Goal: Download file/media

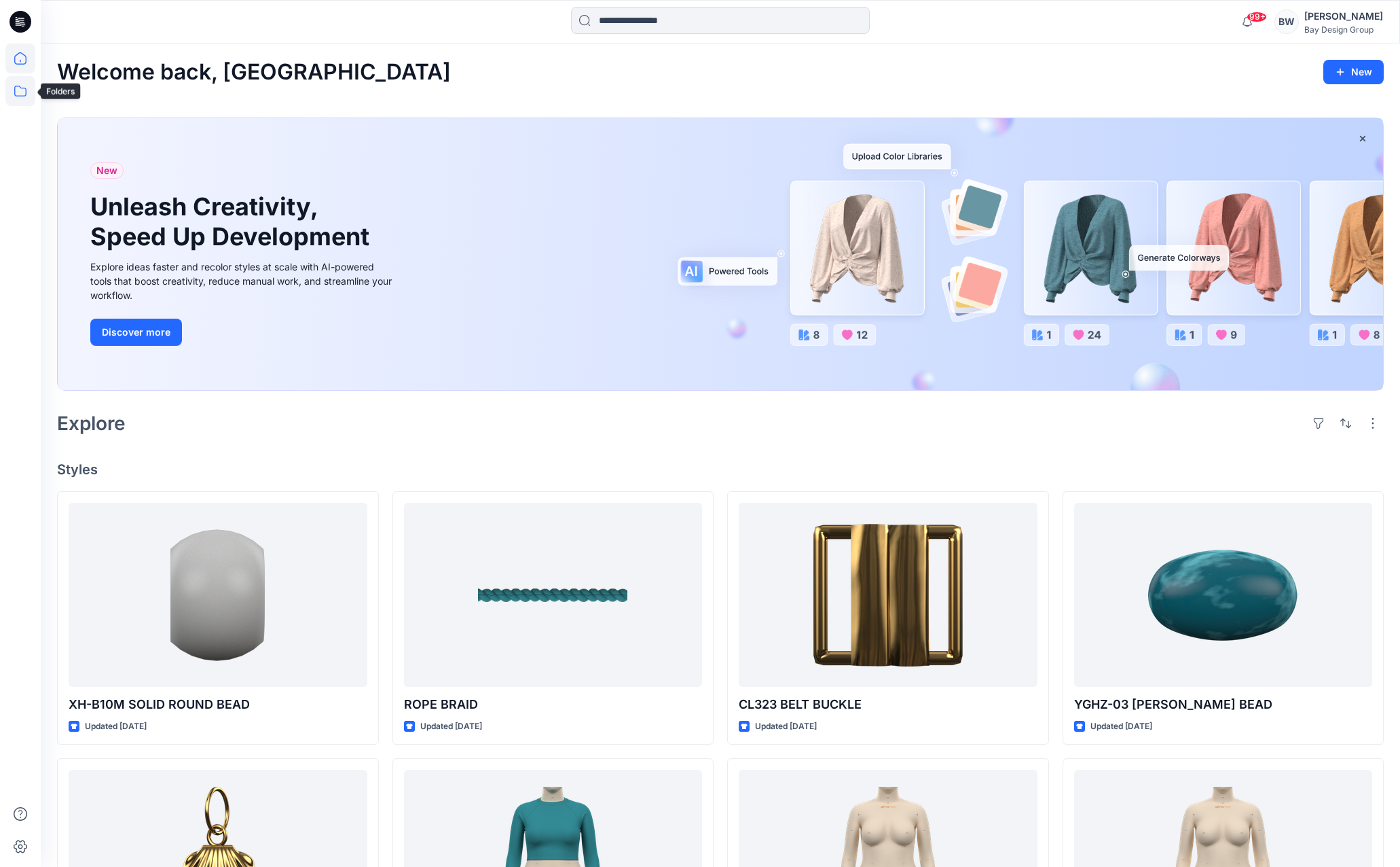
click at [27, 94] on icon at bounding box center [20, 91] width 30 height 30
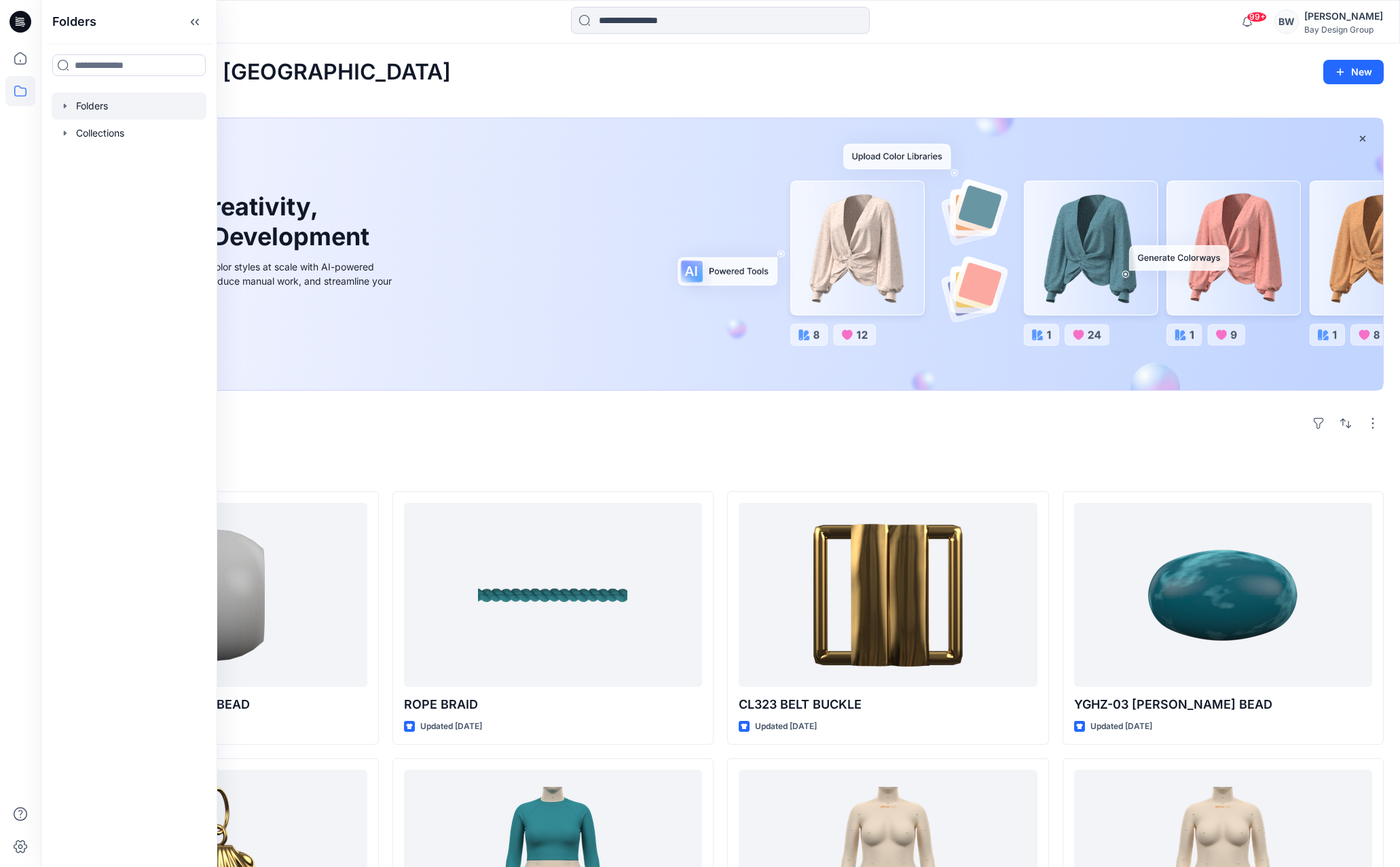
click at [85, 104] on div at bounding box center [128, 106] width 155 height 27
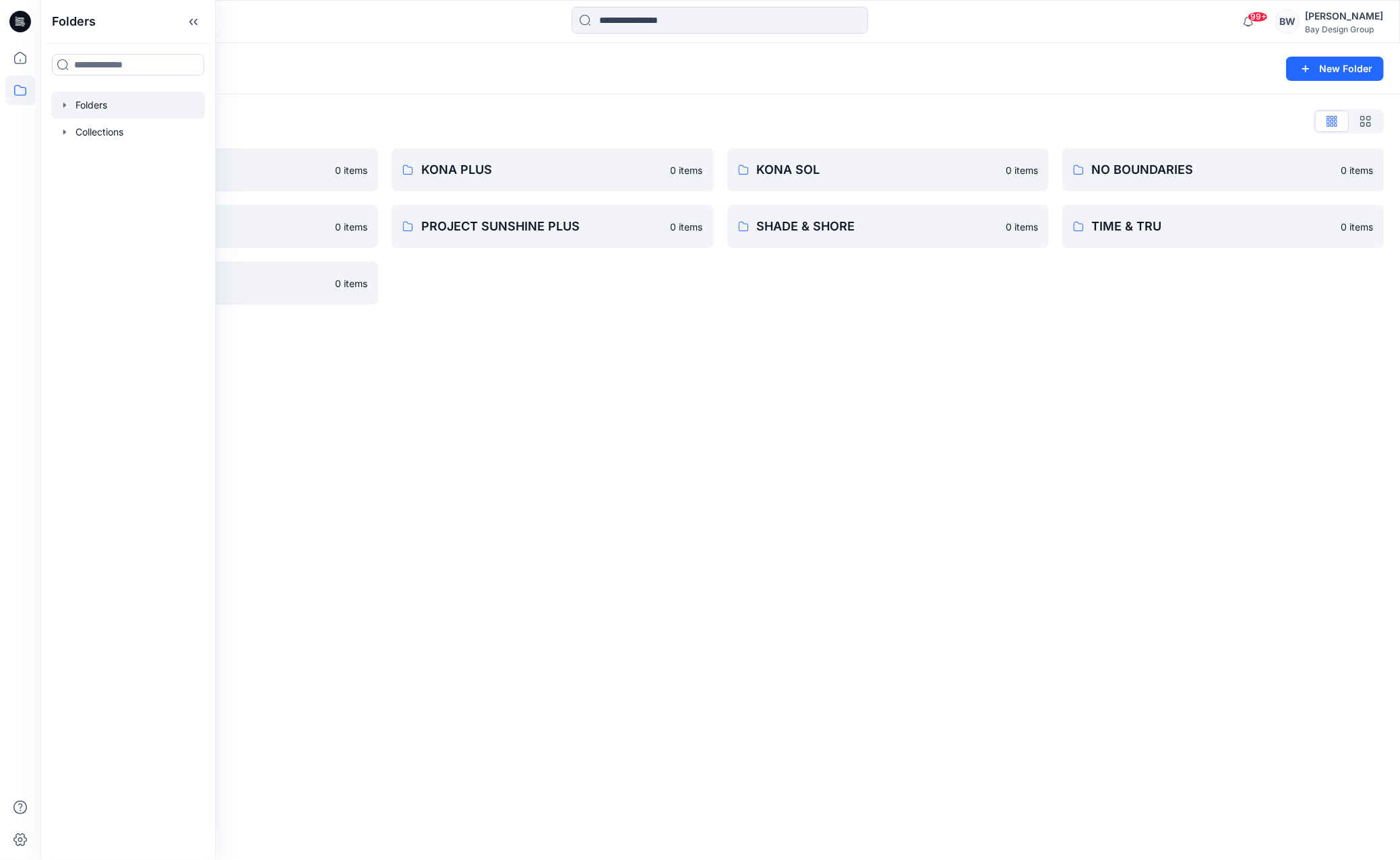
click at [359, 76] on div "Folders" at bounding box center [668, 68] width 1222 height 19
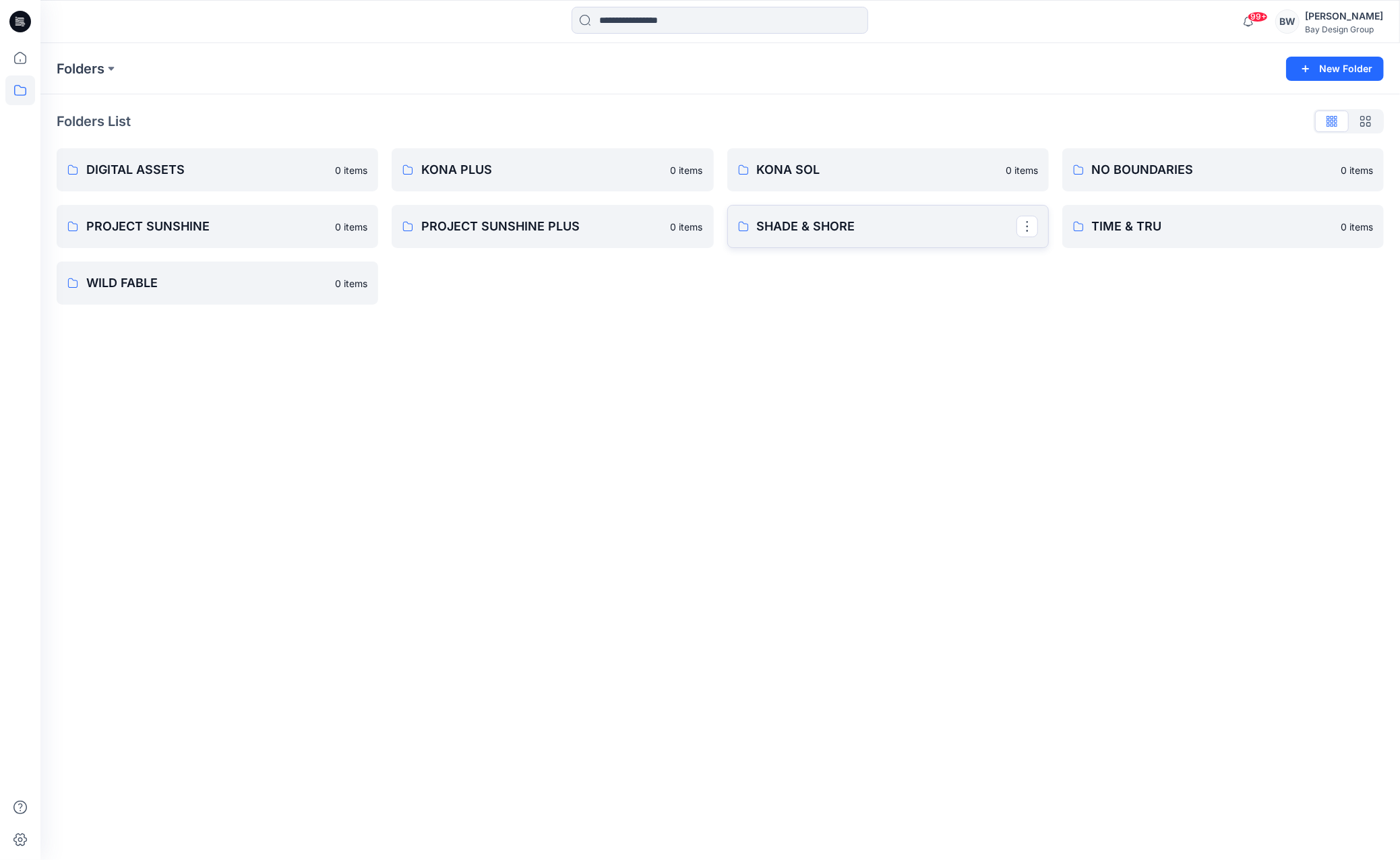
click at [813, 219] on p "SHADE & SHORE" at bounding box center [886, 226] width 260 height 19
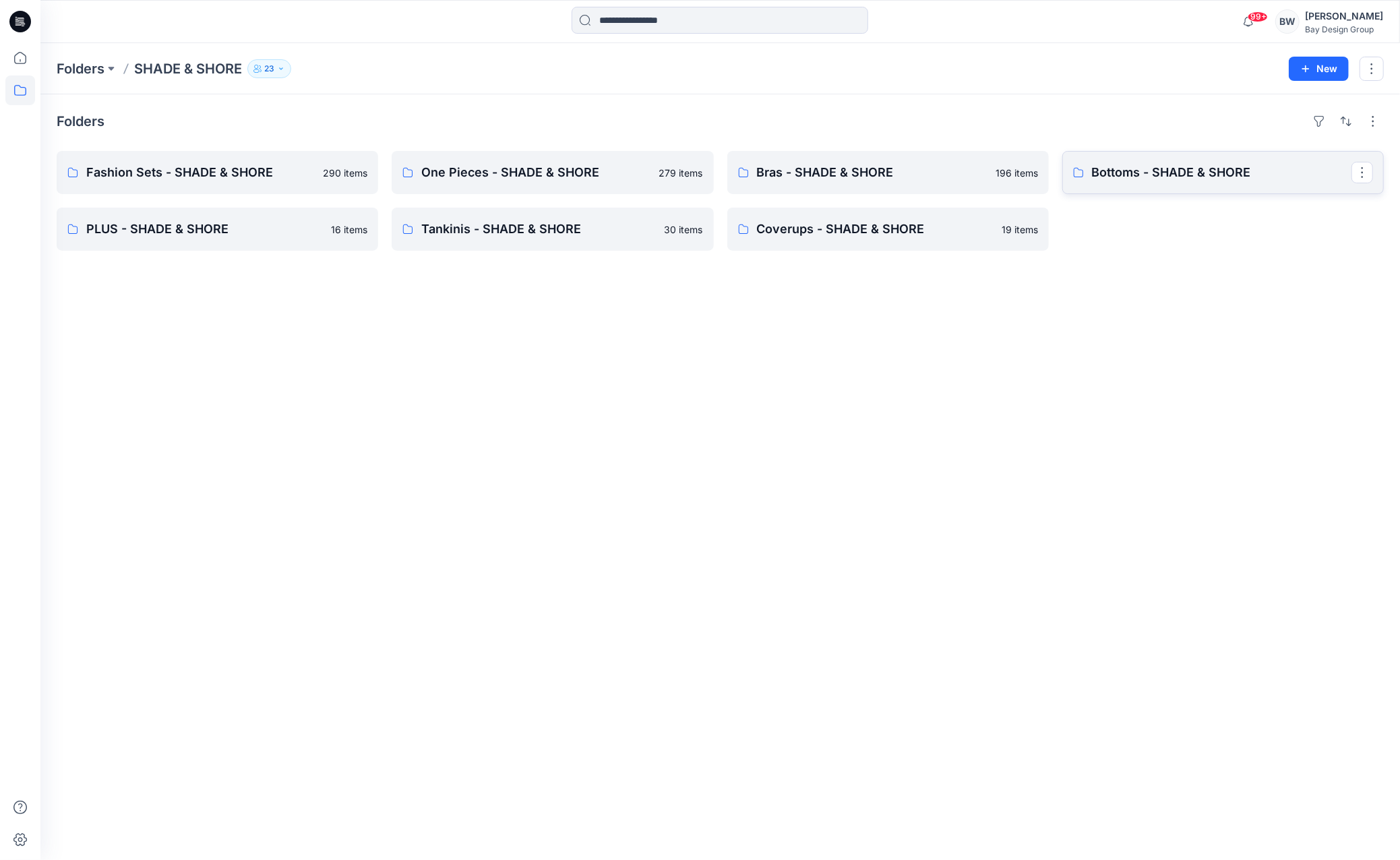
click at [1115, 181] on link "Bottoms - SHADE & SHORE" at bounding box center [1223, 173] width 321 height 43
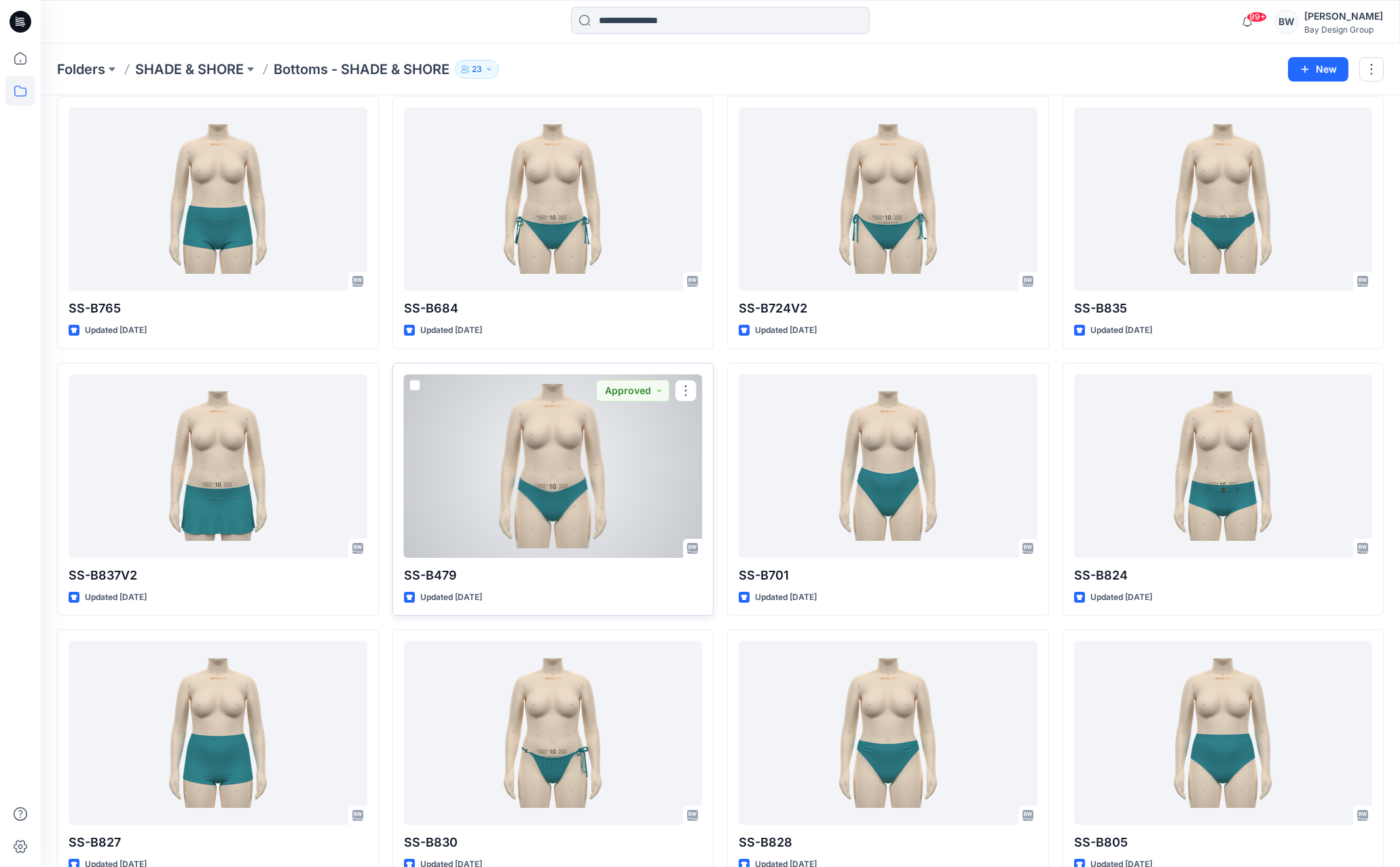
scroll to position [136, 0]
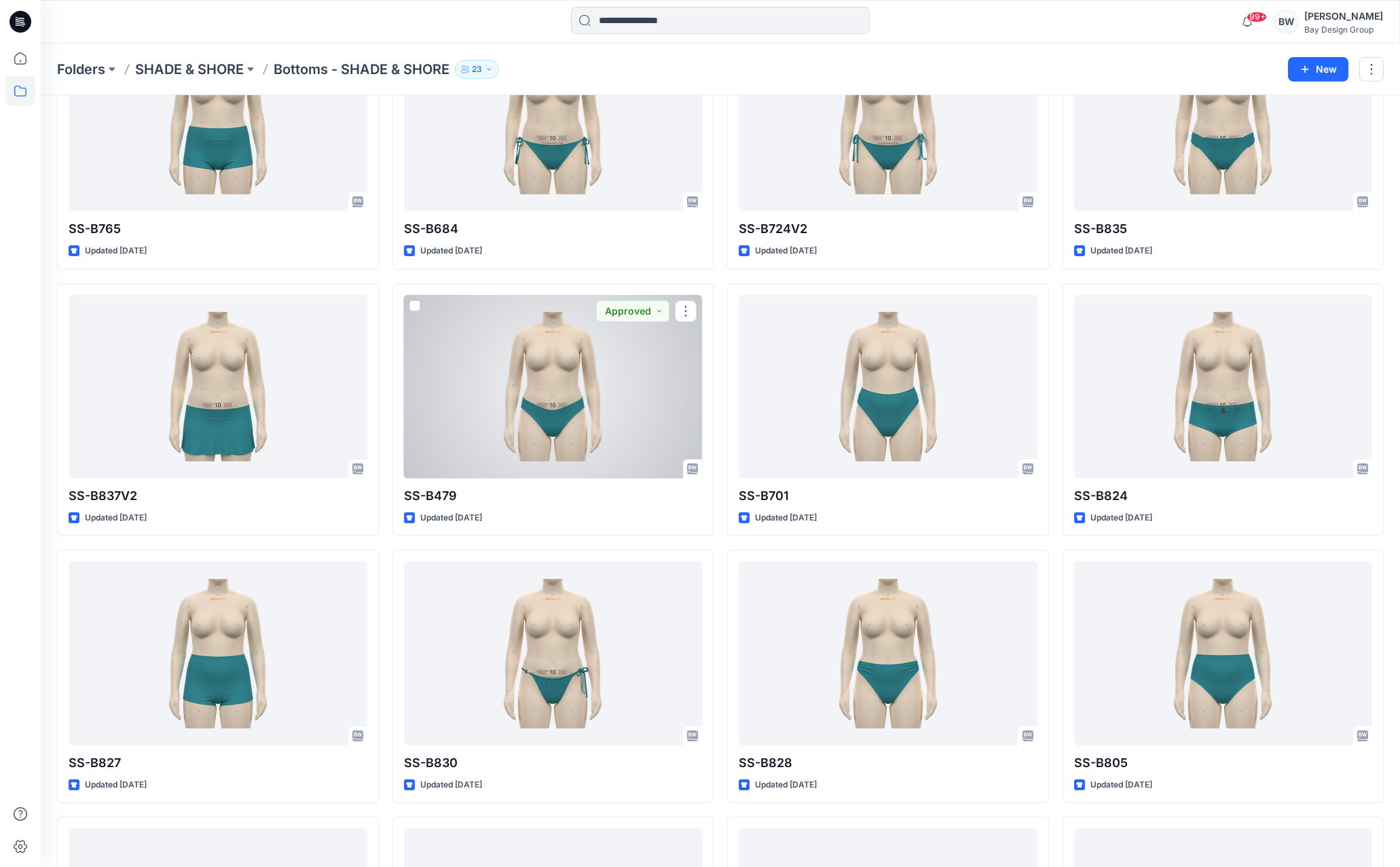
drag, startPoint x: 582, startPoint y: 412, endPoint x: 585, endPoint y: 402, distance: 10.4
click at [582, 412] on div at bounding box center [554, 386] width 299 height 183
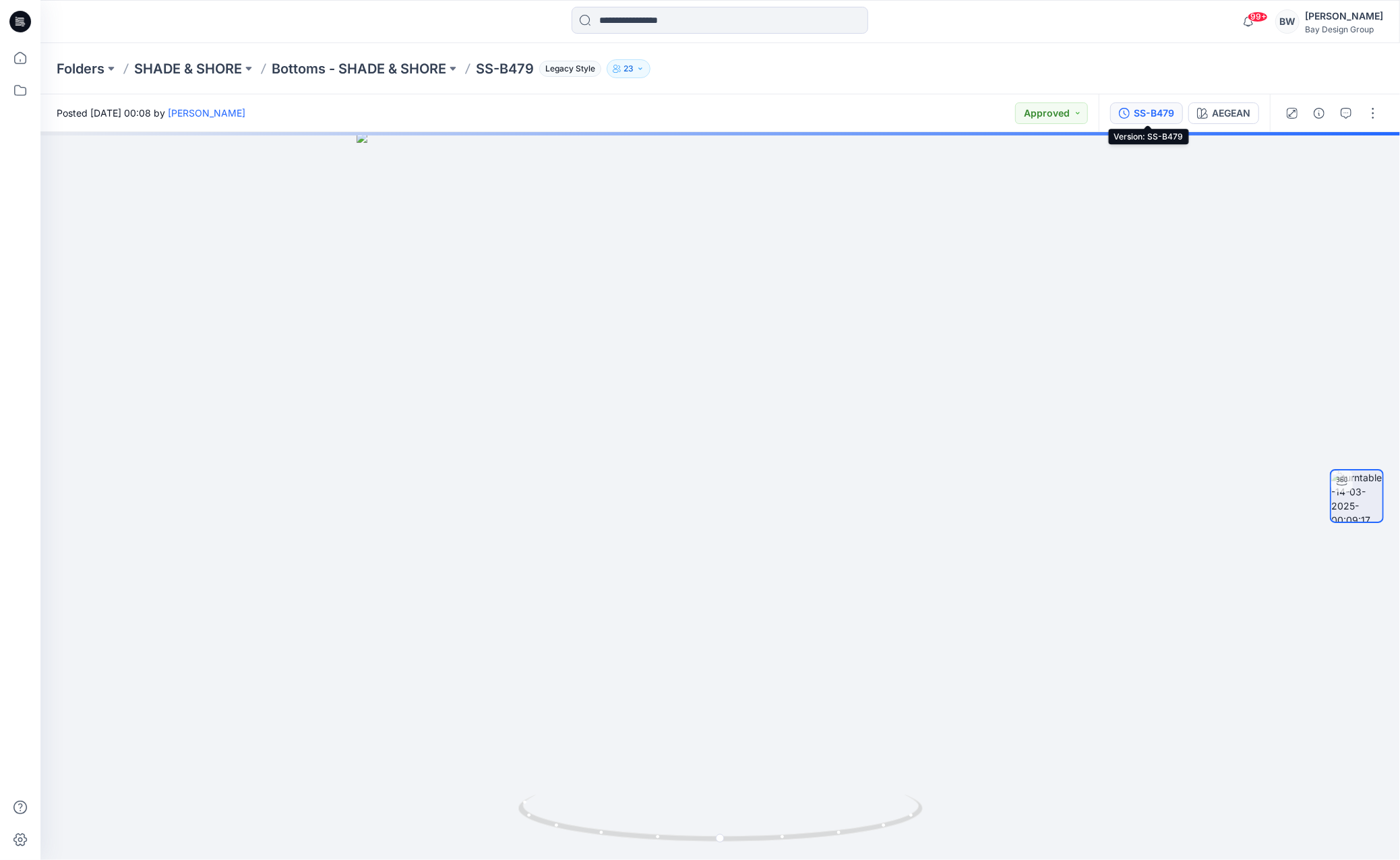
click at [1134, 112] on button "SS-B479" at bounding box center [1146, 113] width 73 height 22
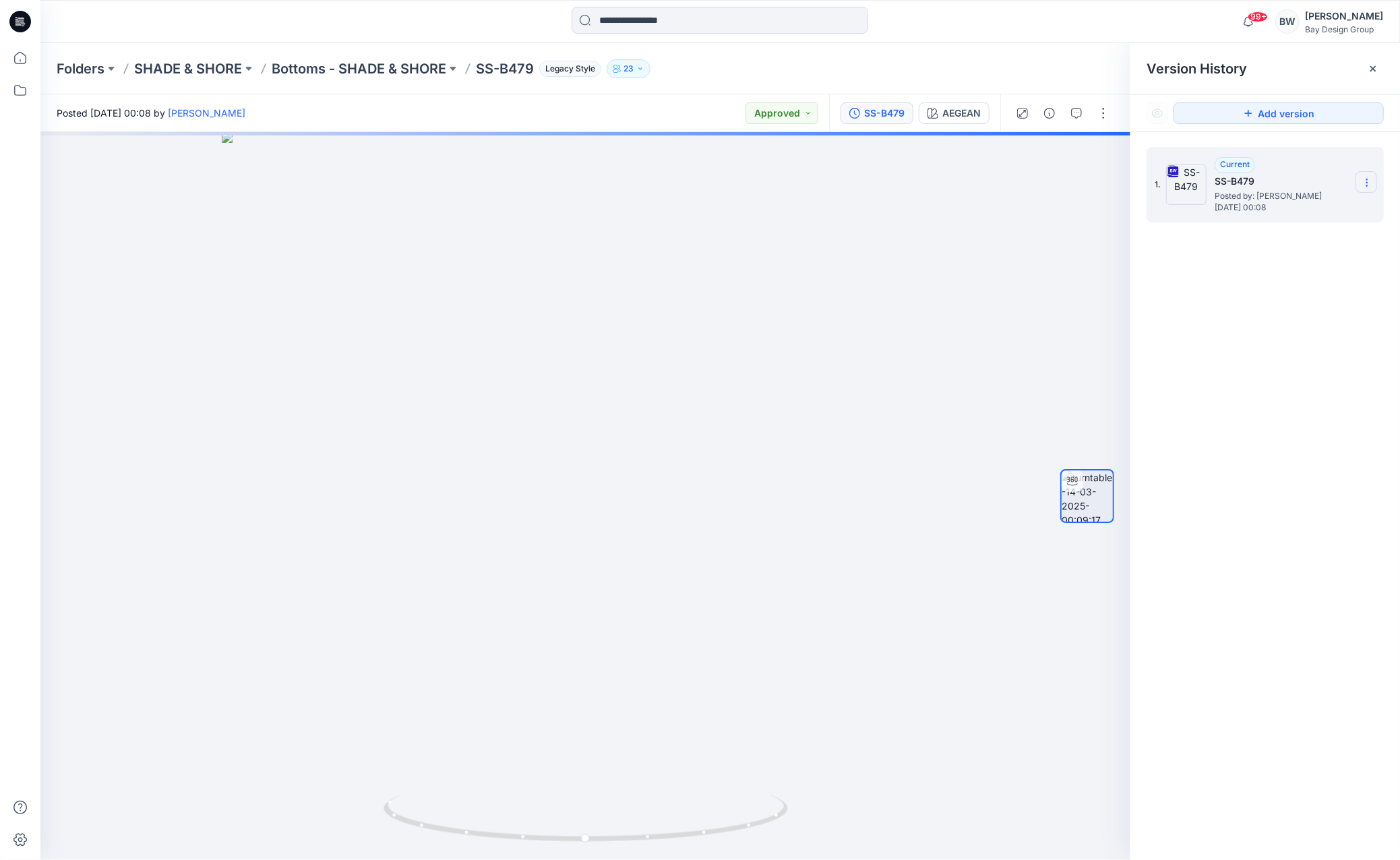
click at [1367, 183] on icon at bounding box center [1366, 183] width 10 height 10
click at [1325, 203] on span "Download Source BW File" at bounding box center [1298, 209] width 113 height 16
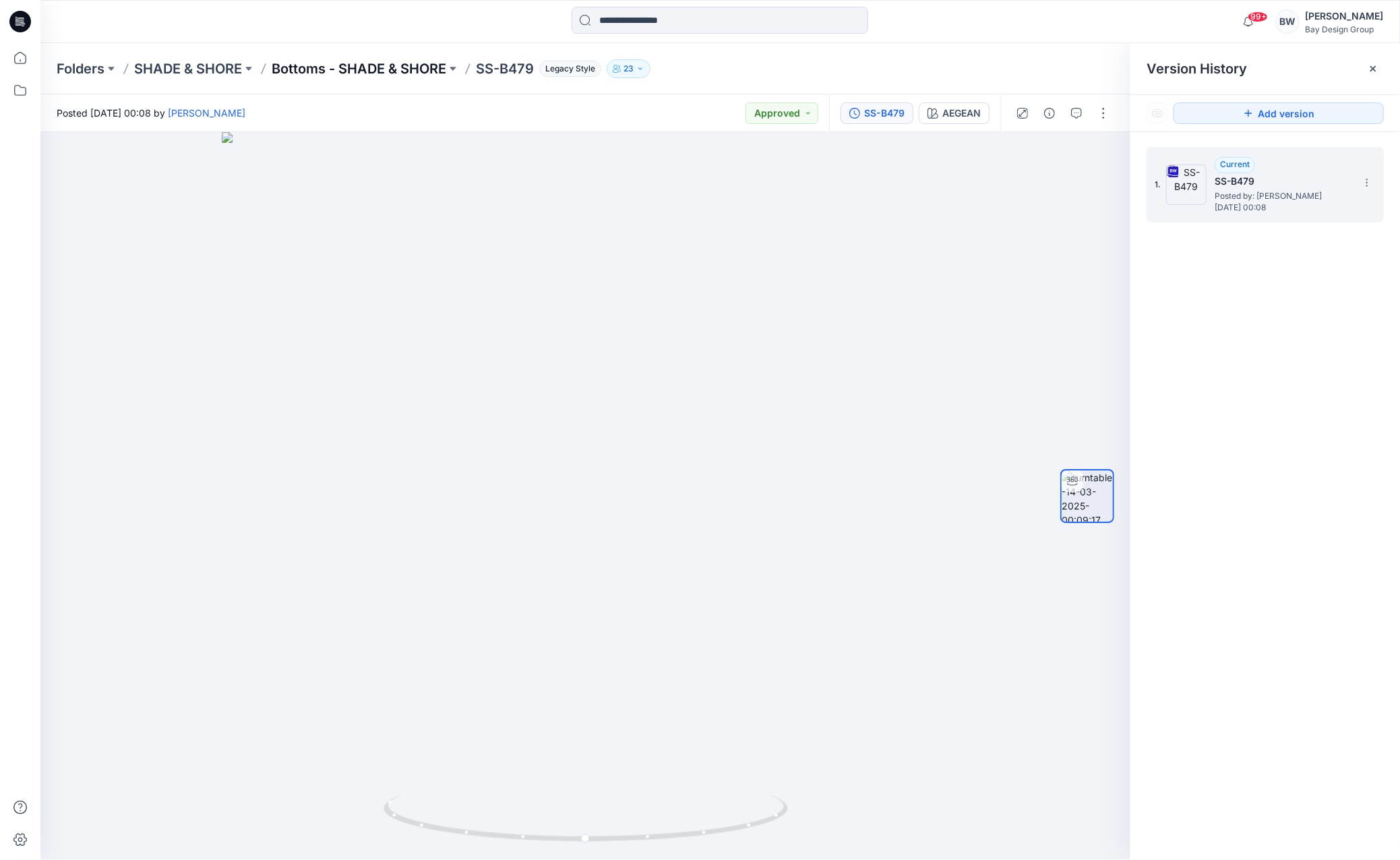
click at [332, 72] on p "Bottoms - SHADE & SHORE" at bounding box center [359, 68] width 174 height 19
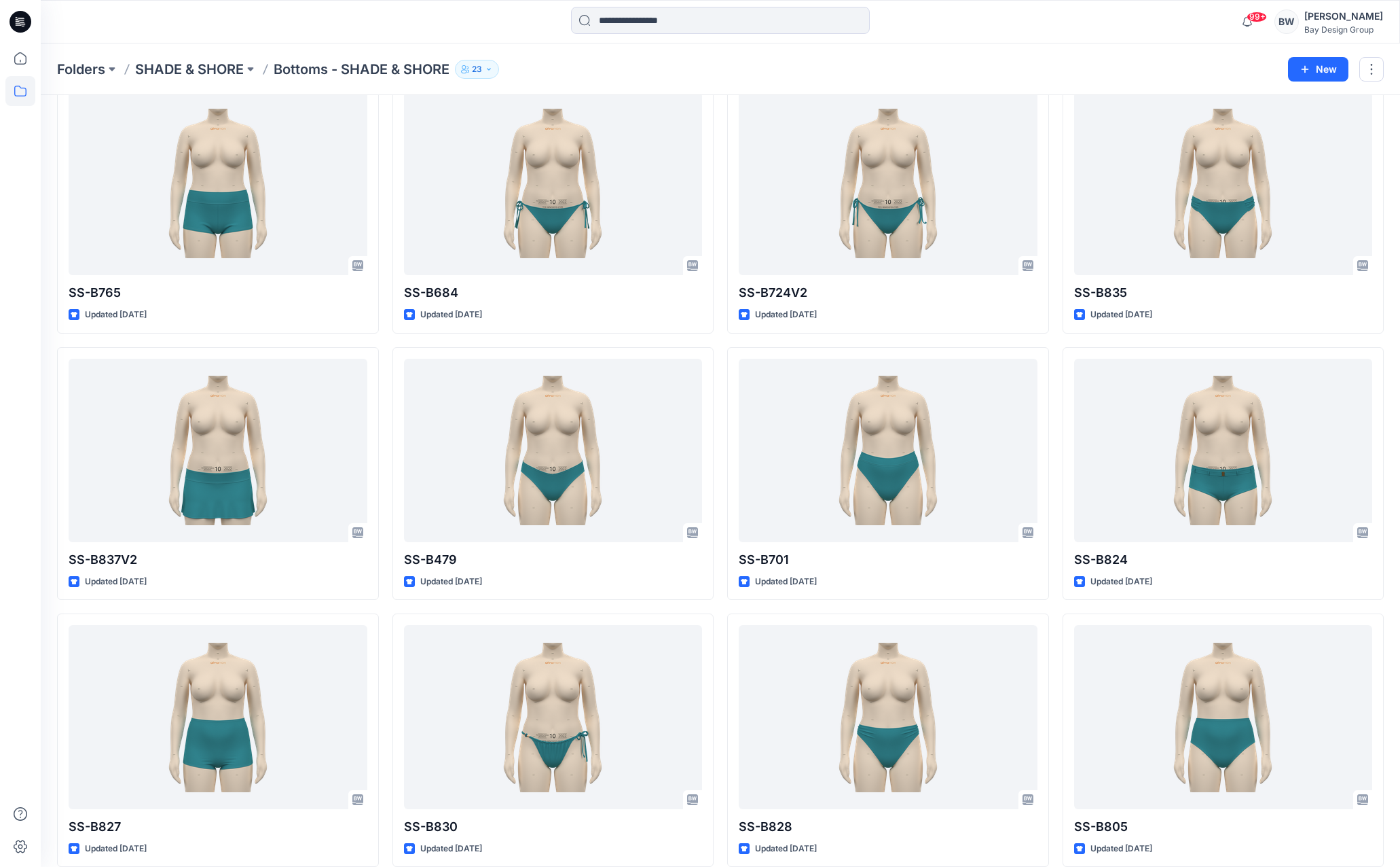
scroll to position [136, 0]
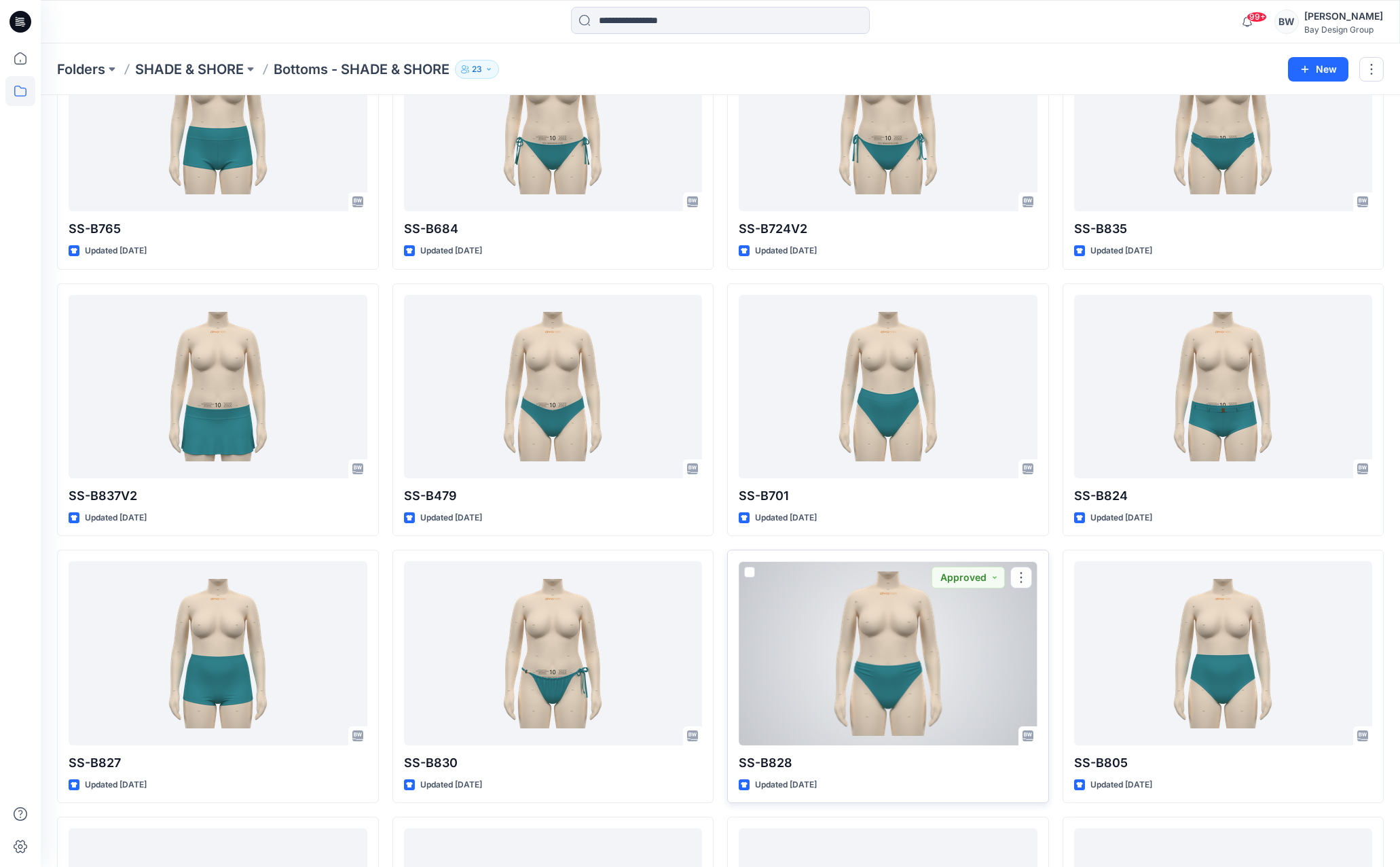
click at [842, 598] on div at bounding box center [888, 653] width 299 height 183
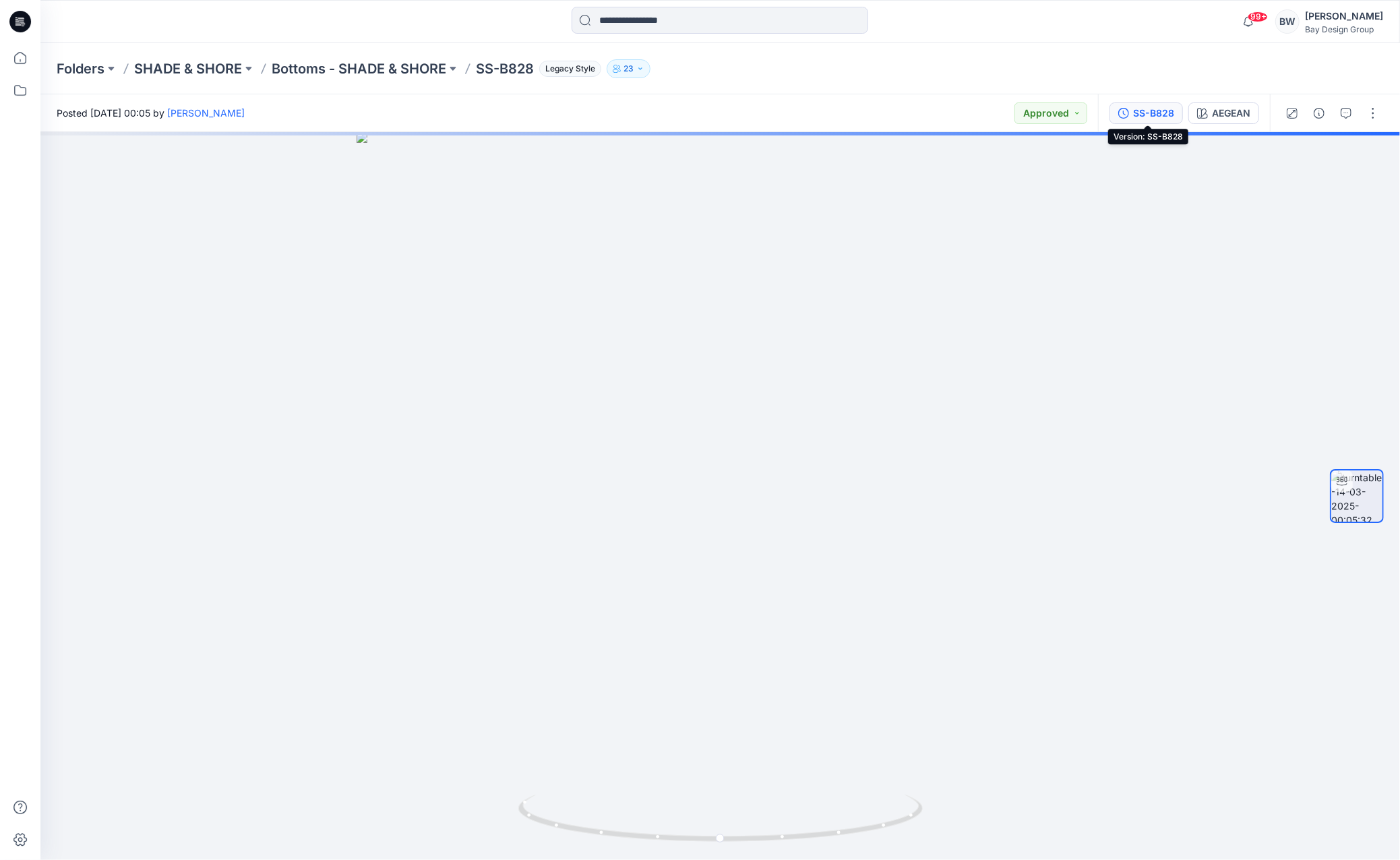
click at [1136, 116] on div "SS-B828" at bounding box center [1153, 113] width 41 height 15
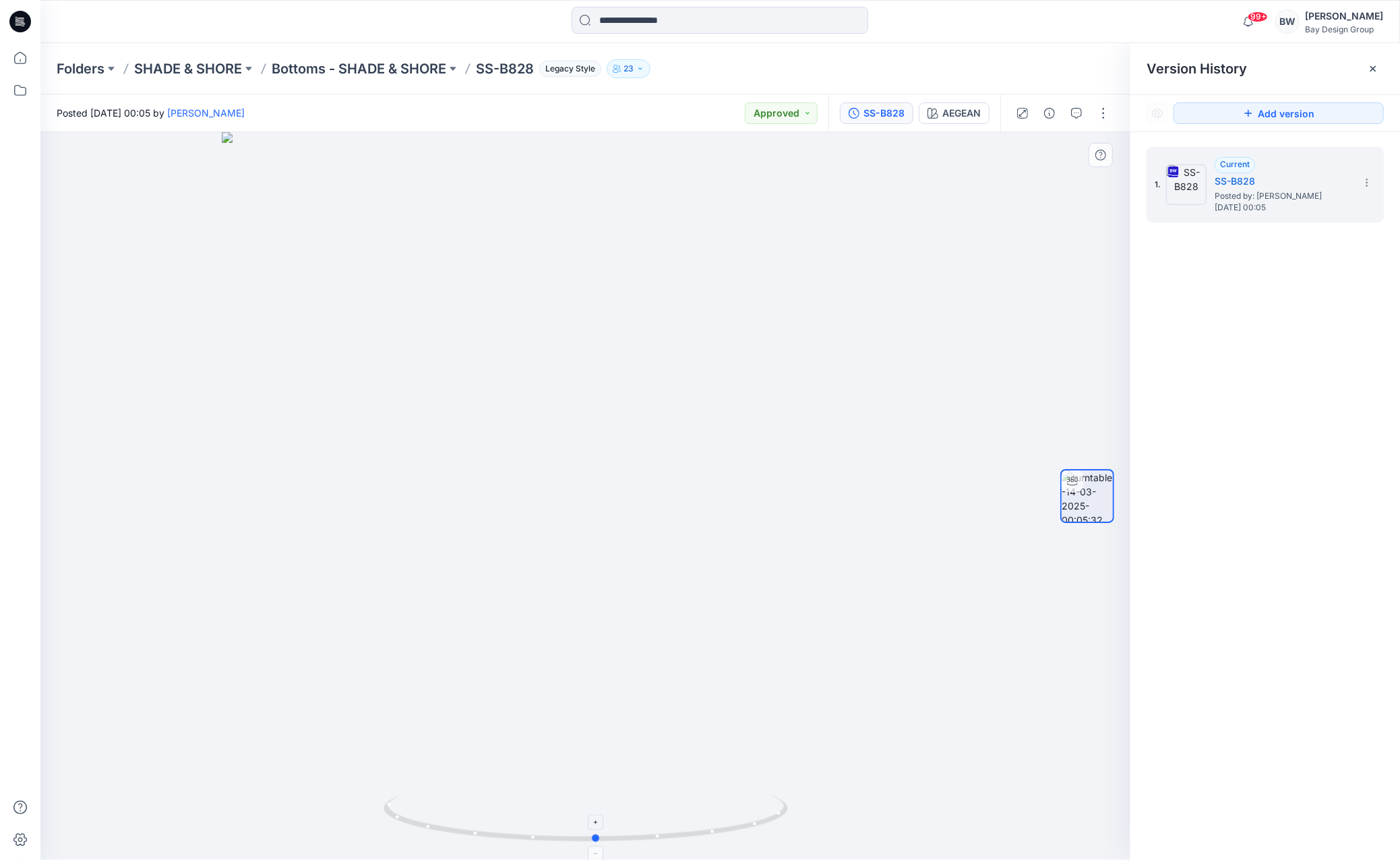
drag, startPoint x: 701, startPoint y: 840, endPoint x: 712, endPoint y: 801, distance: 40.5
click at [712, 801] on icon at bounding box center [587, 820] width 408 height 51
click at [1365, 184] on icon at bounding box center [1366, 183] width 10 height 10
click at [1316, 208] on span "Download Source BW File" at bounding box center [1298, 209] width 113 height 16
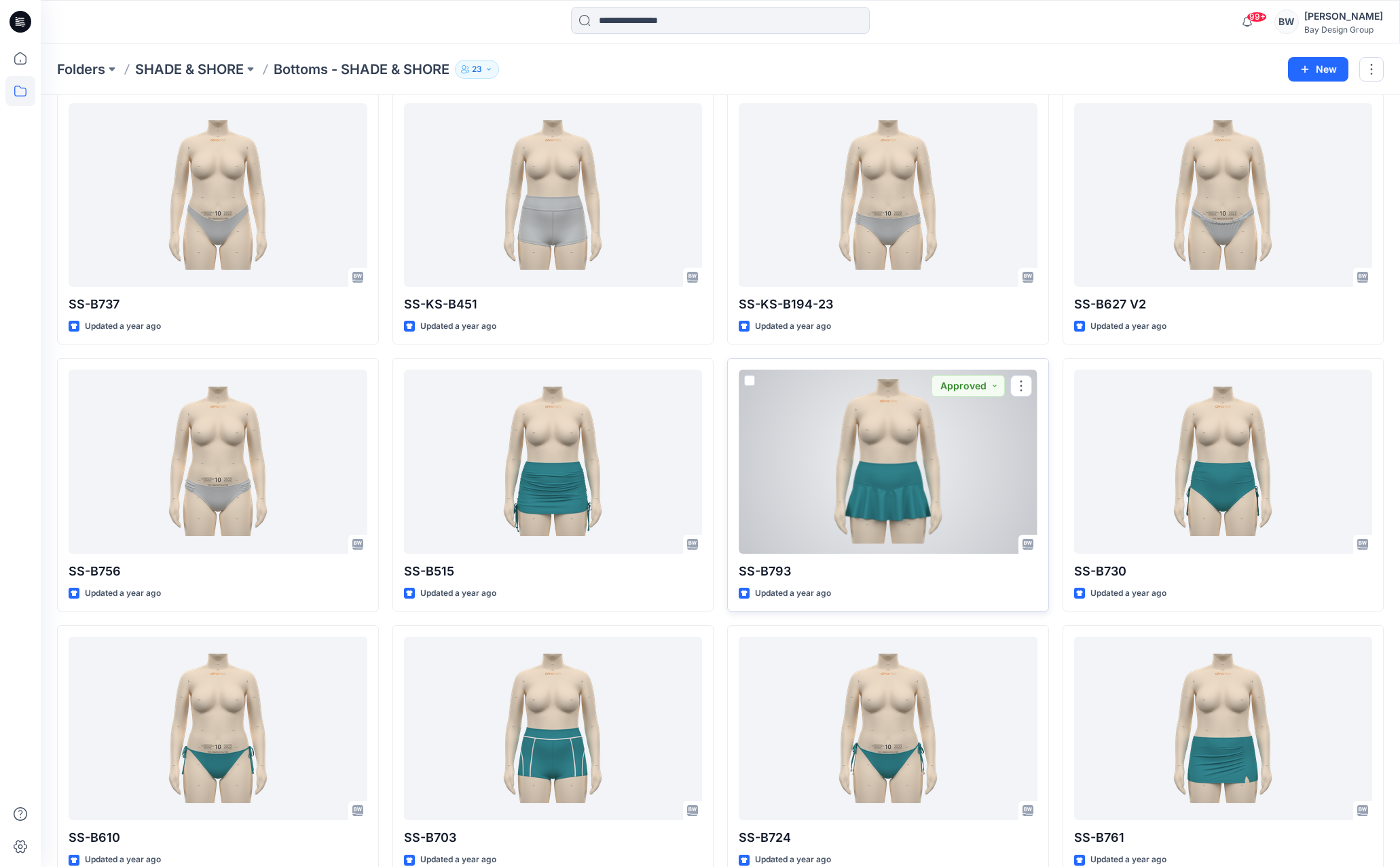
scroll to position [2483, 0]
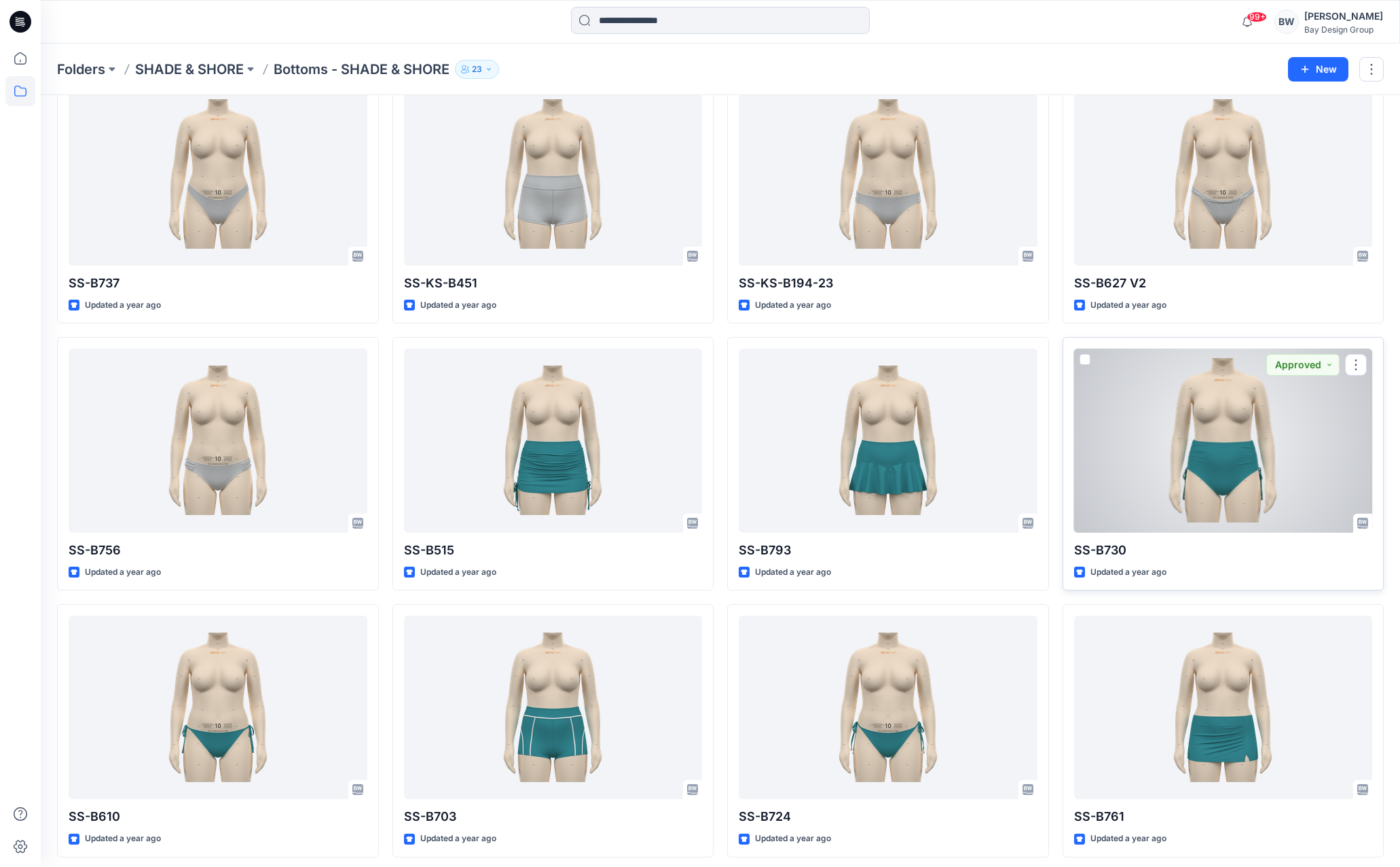
click at [1153, 441] on div at bounding box center [1223, 440] width 299 height 183
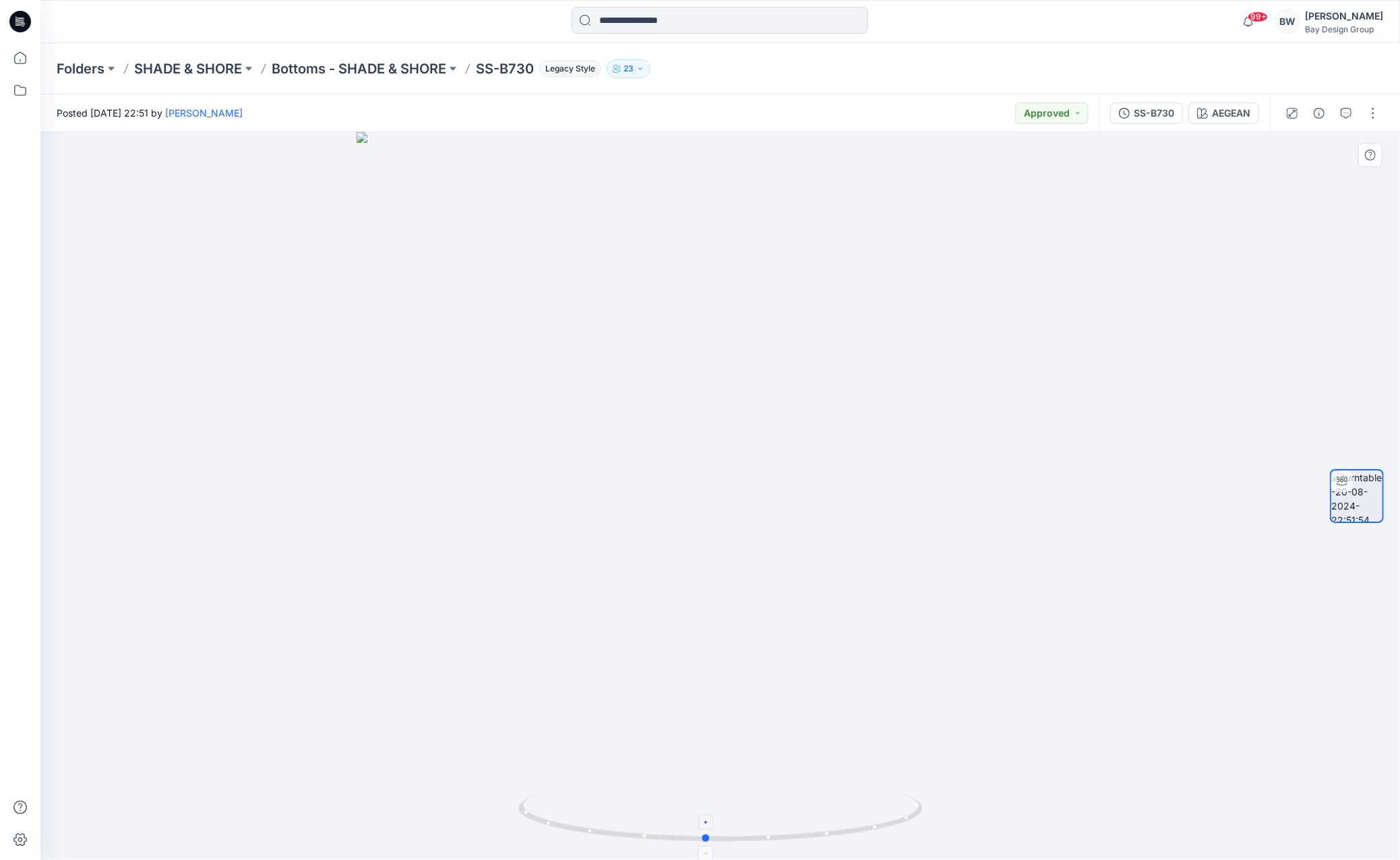
drag, startPoint x: 785, startPoint y: 828, endPoint x: 798, endPoint y: 814, distance: 19.1
click at [798, 814] on icon at bounding box center [722, 820] width 408 height 51
click at [1145, 121] on button "SS-B730" at bounding box center [1146, 113] width 73 height 22
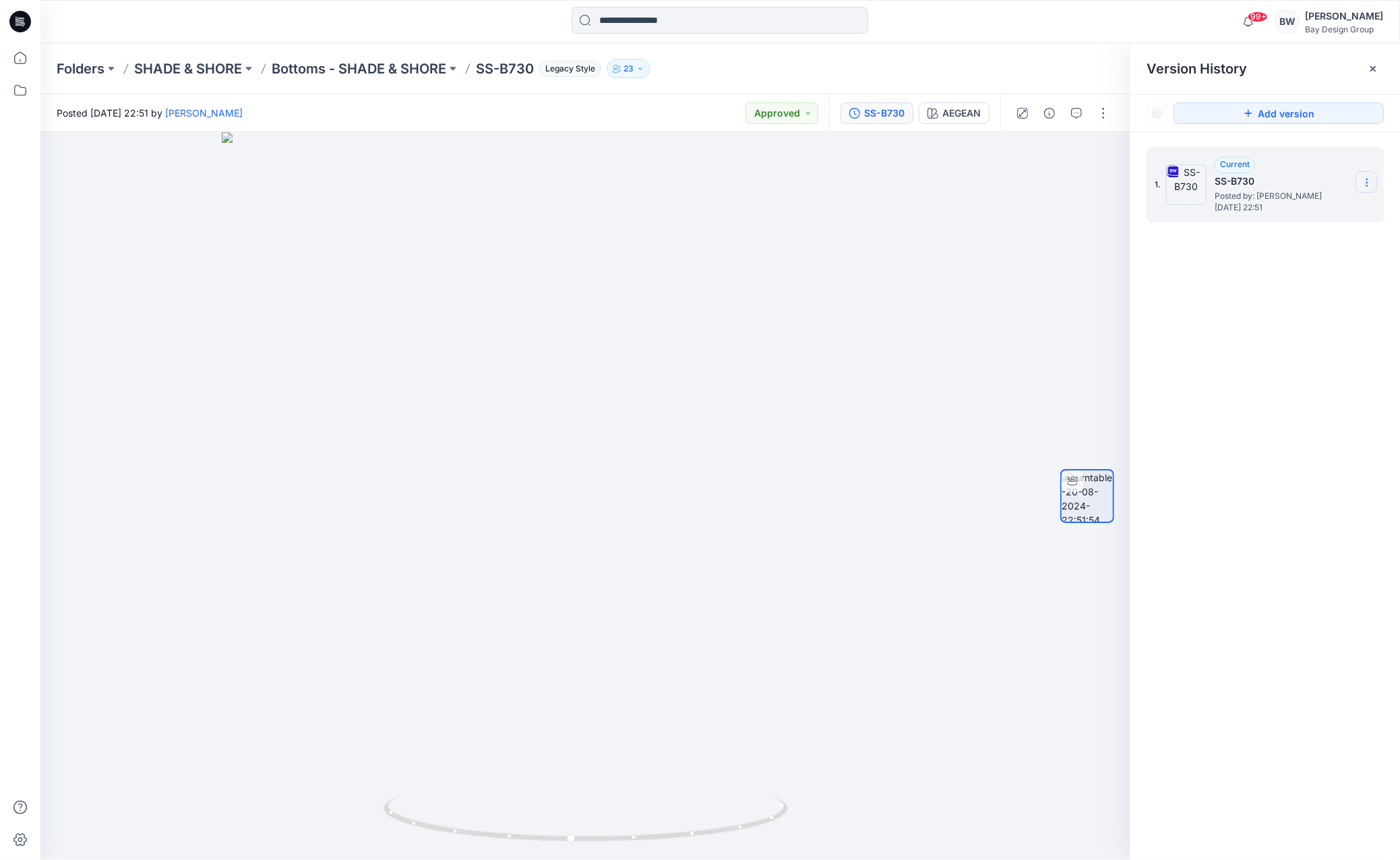
click at [1369, 181] on icon at bounding box center [1366, 183] width 10 height 10
click at [1306, 210] on span "Download Source BW File" at bounding box center [1298, 209] width 113 height 16
